Goal: Contribute content

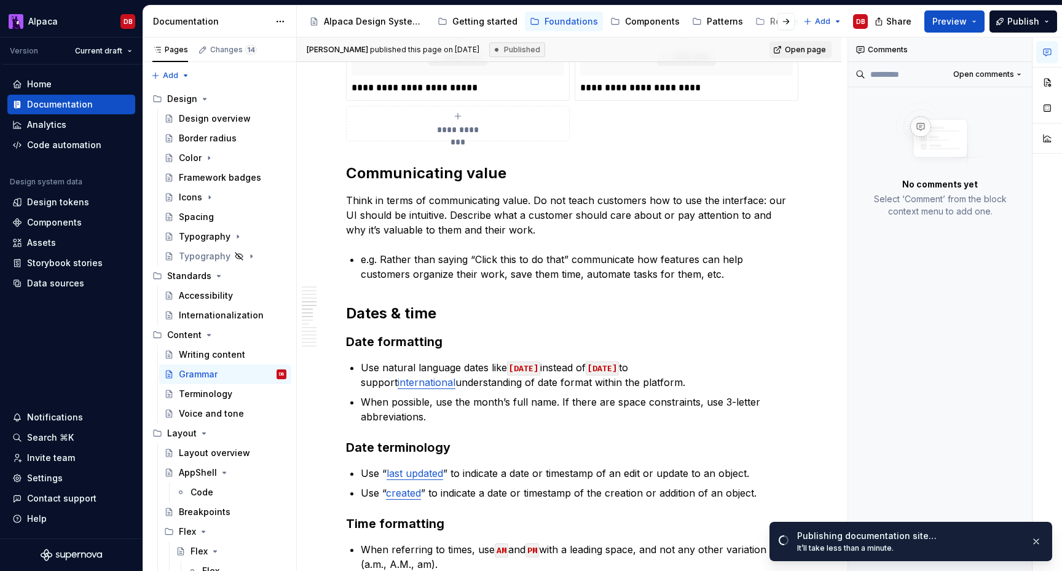
scroll to position [1386, 0]
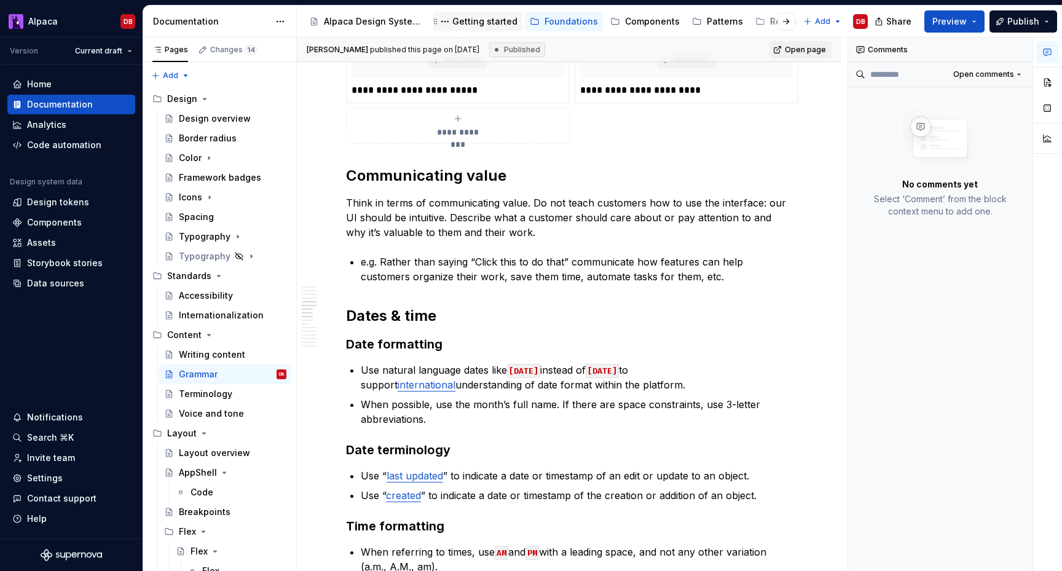
click at [479, 21] on div "Getting started" at bounding box center [484, 21] width 65 height 12
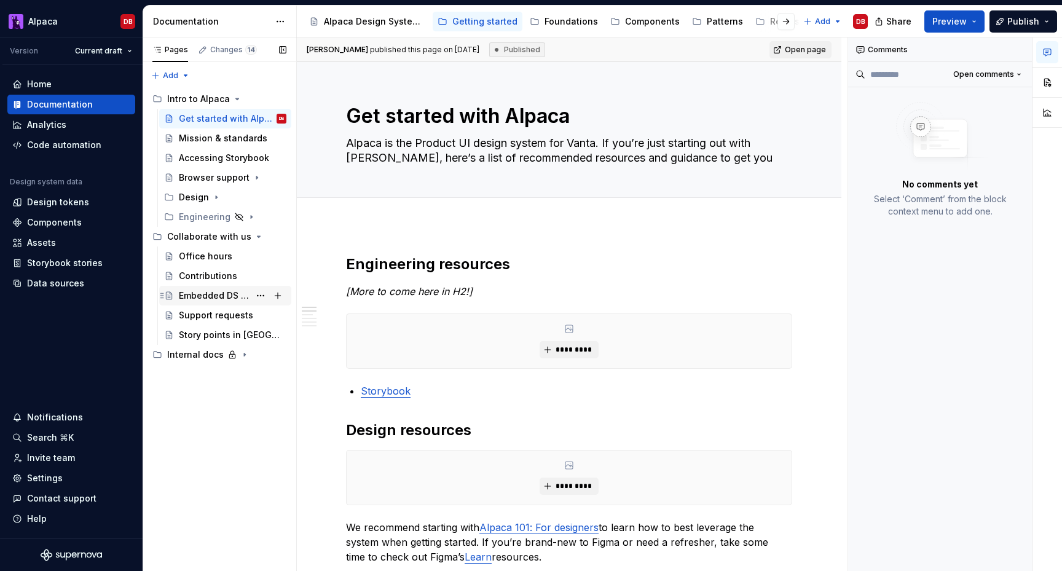
click at [211, 294] on div "Embedded DS Designers" at bounding box center [214, 295] width 71 height 12
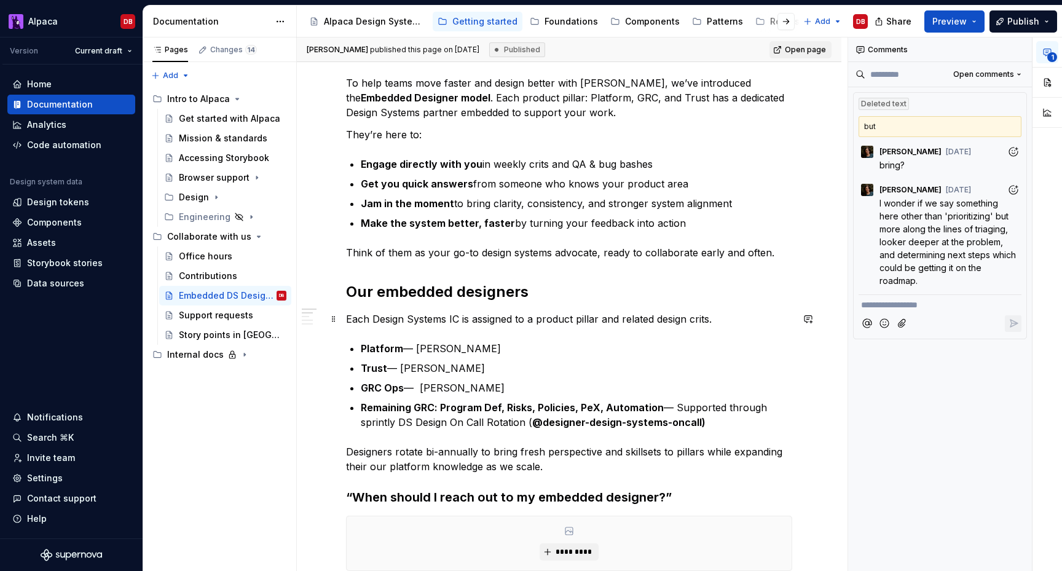
scroll to position [178, 0]
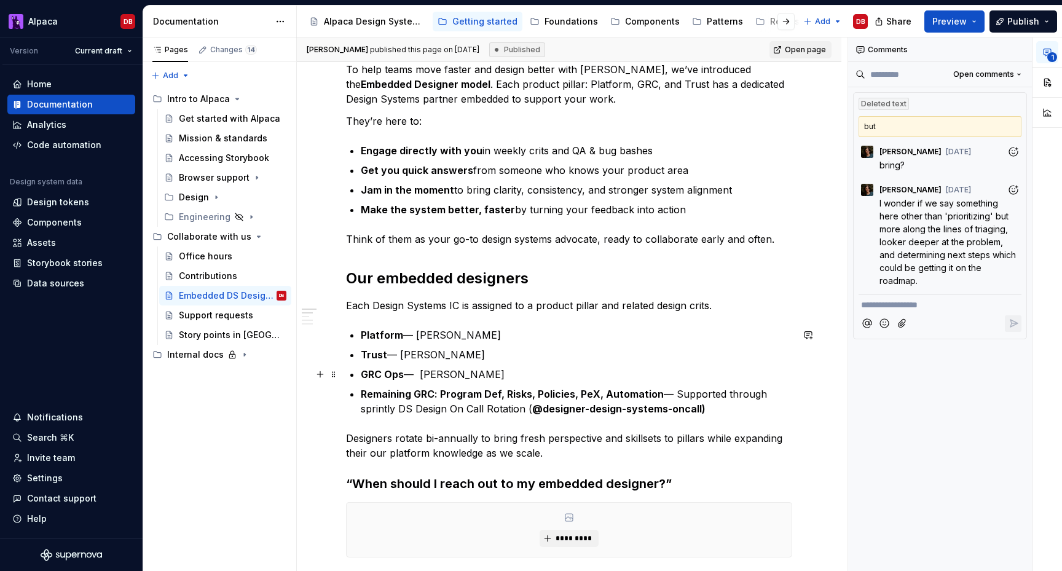
type textarea "*"
click at [393, 373] on strong "GRC Ops" at bounding box center [382, 374] width 43 height 12
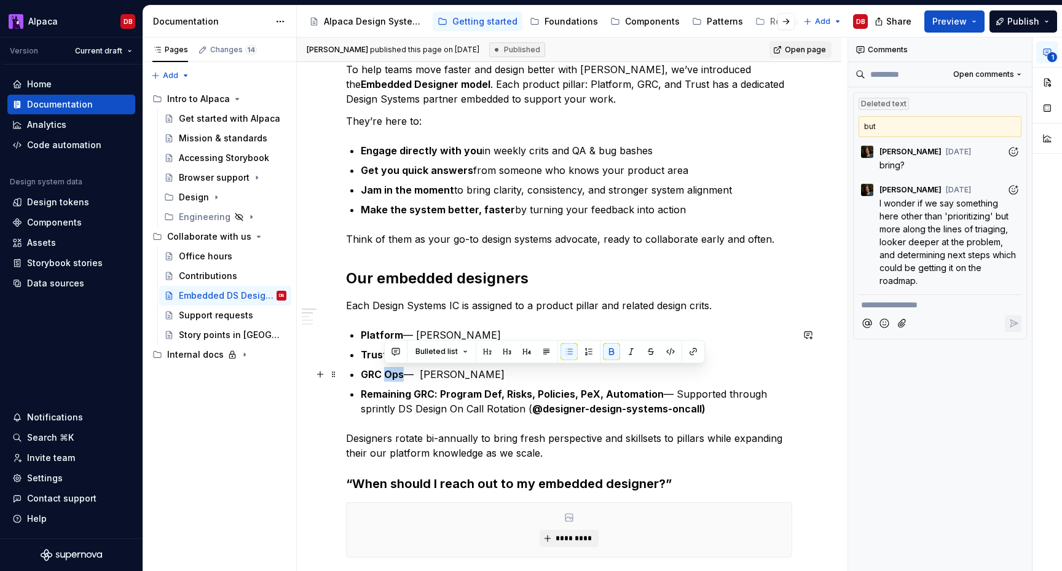
click at [393, 373] on strong "GRC Ops" at bounding box center [382, 374] width 43 height 12
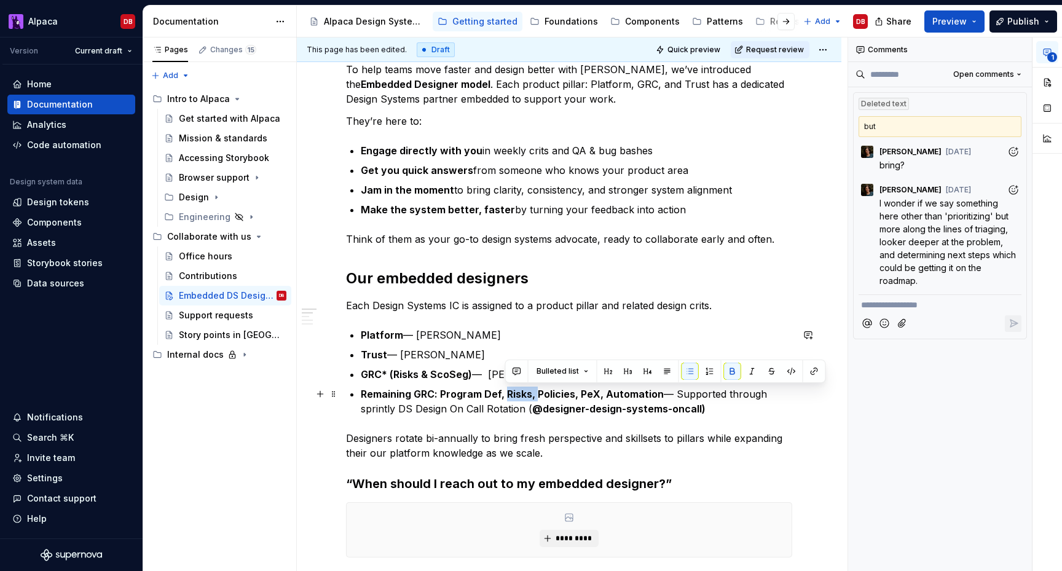
drag, startPoint x: 538, startPoint y: 394, endPoint x: 505, endPoint y: 395, distance: 33.2
click at [505, 395] on strong "Remaining GRC: Program Def, Risks, Policies, PeX, Automation" at bounding box center [512, 394] width 303 height 12
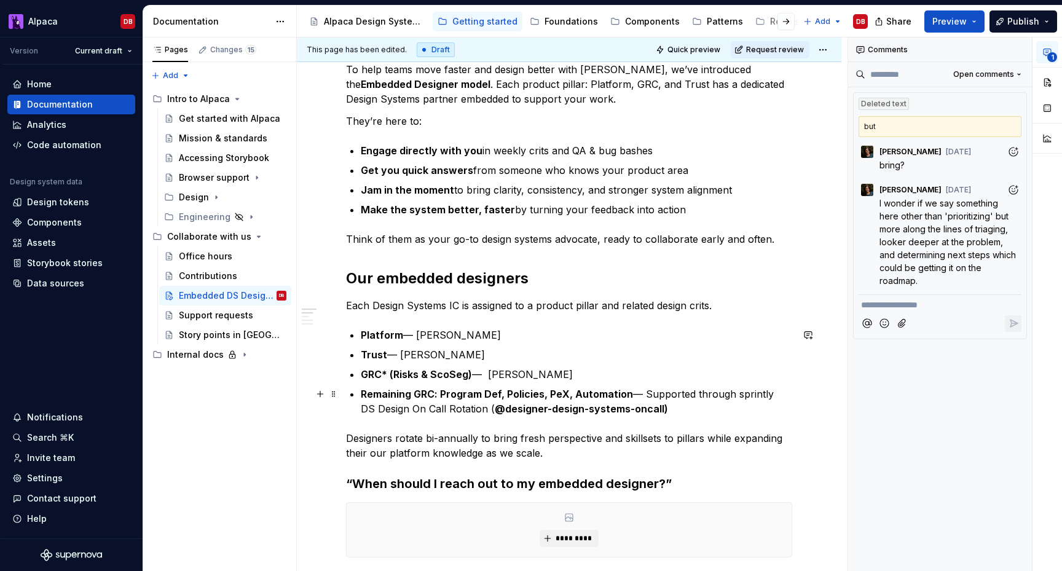
click at [625, 393] on strong "Remaining GRC: Program Def, Policies, PeX, Automation" at bounding box center [497, 394] width 272 height 12
click at [704, 412] on p "Remaining GRC: Program Def, Policies, PeX, Automation, etc. — Supported through…" at bounding box center [576, 401] width 431 height 29
click at [827, 45] on html "Alpaca DB Version Current draft Home Documentation Analytics Code automation De…" at bounding box center [531, 285] width 1062 height 571
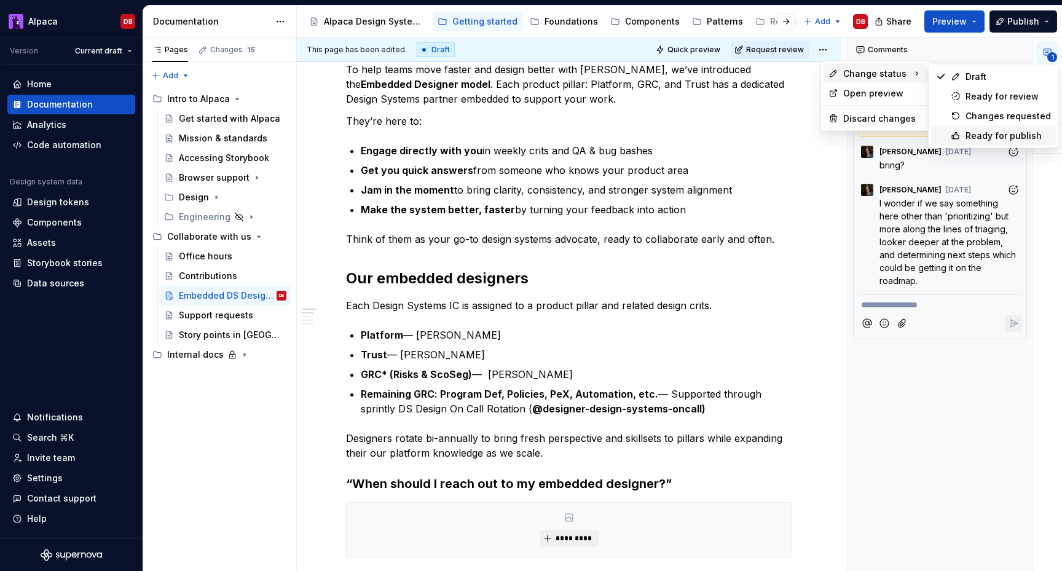
click at [965, 135] on div "Ready for publish" at bounding box center [1007, 136] width 85 height 12
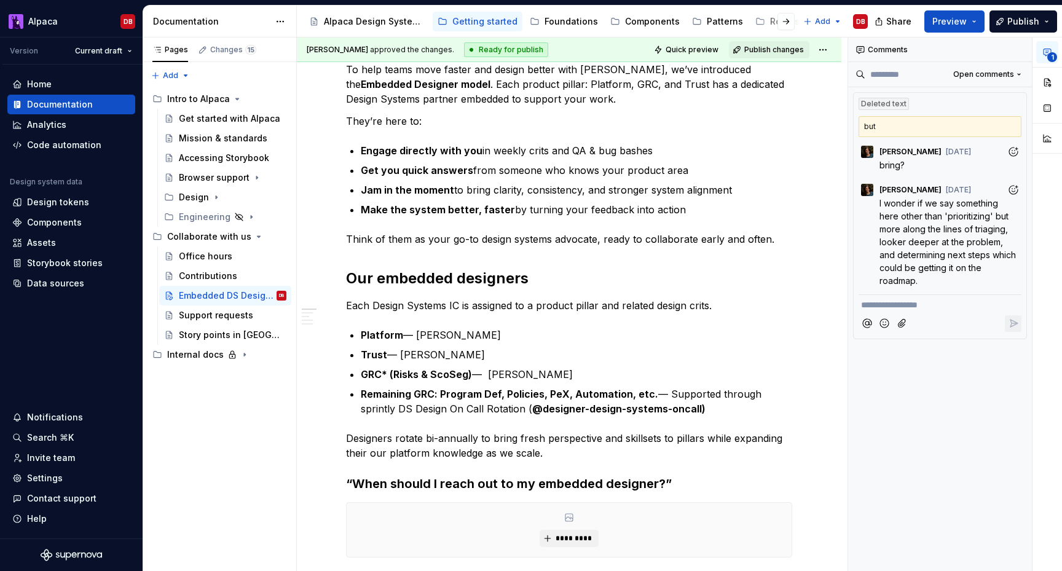
scroll to position [0, 0]
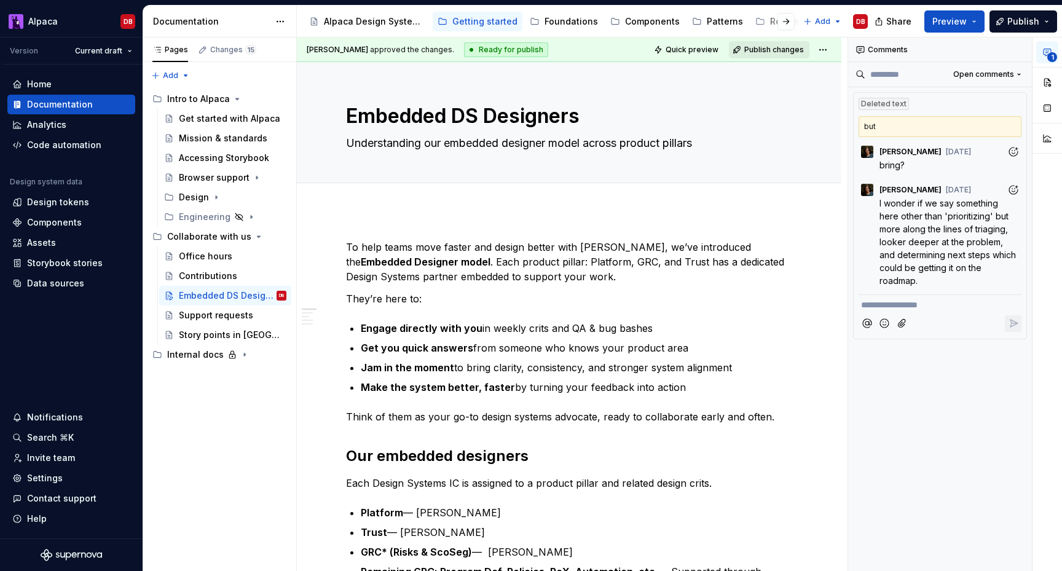
click at [783, 48] on span "Publish changes" at bounding box center [774, 50] width 60 height 10
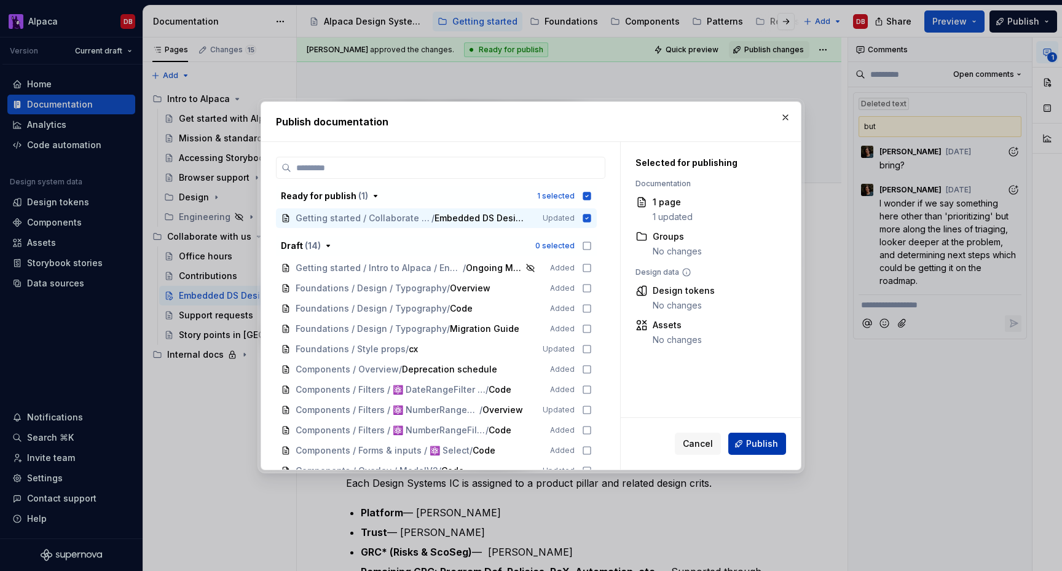
click at [760, 444] on span "Publish" at bounding box center [762, 444] width 32 height 12
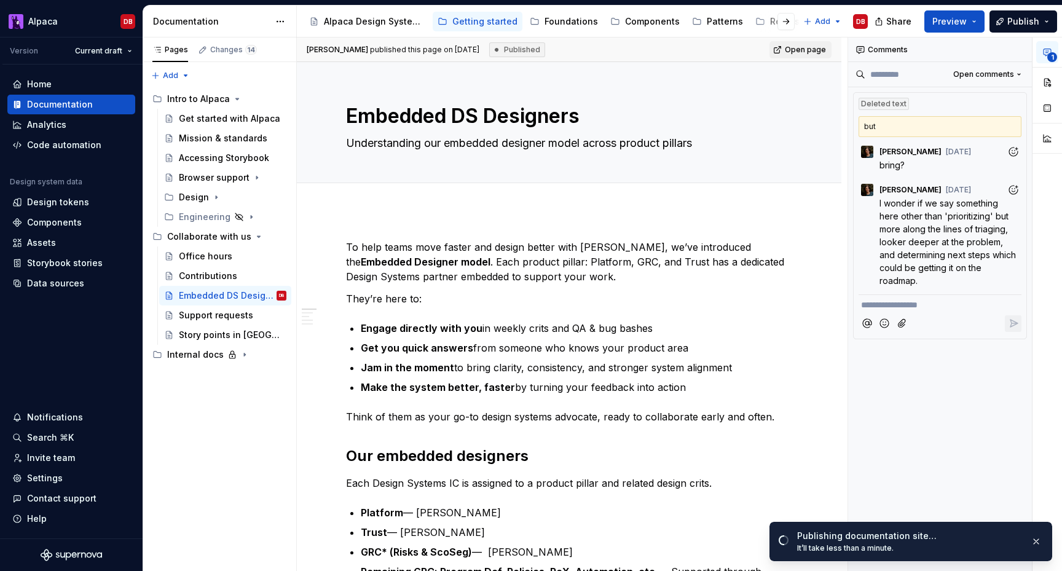
type textarea "*"
